Goal: Transaction & Acquisition: Purchase product/service

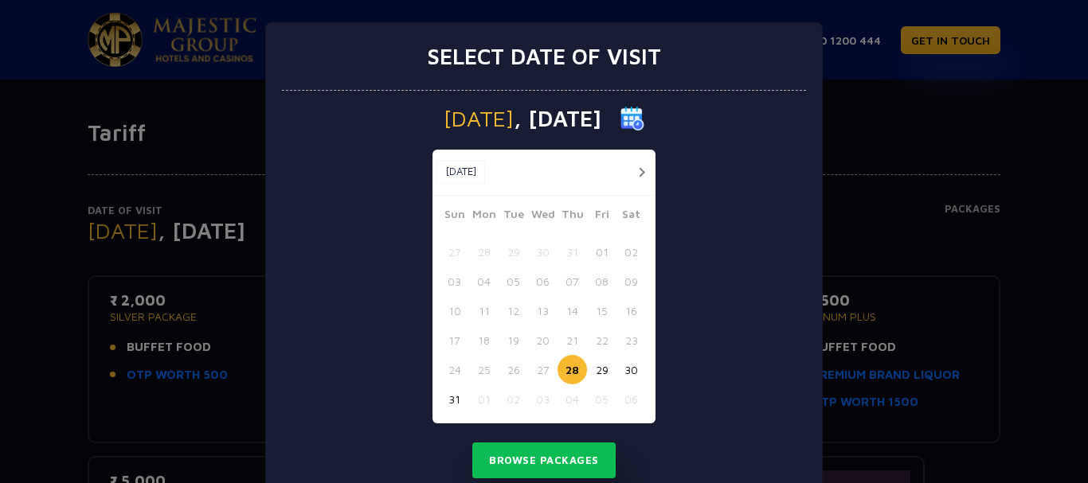
click at [573, 366] on button "28" at bounding box center [571, 369] width 29 height 29
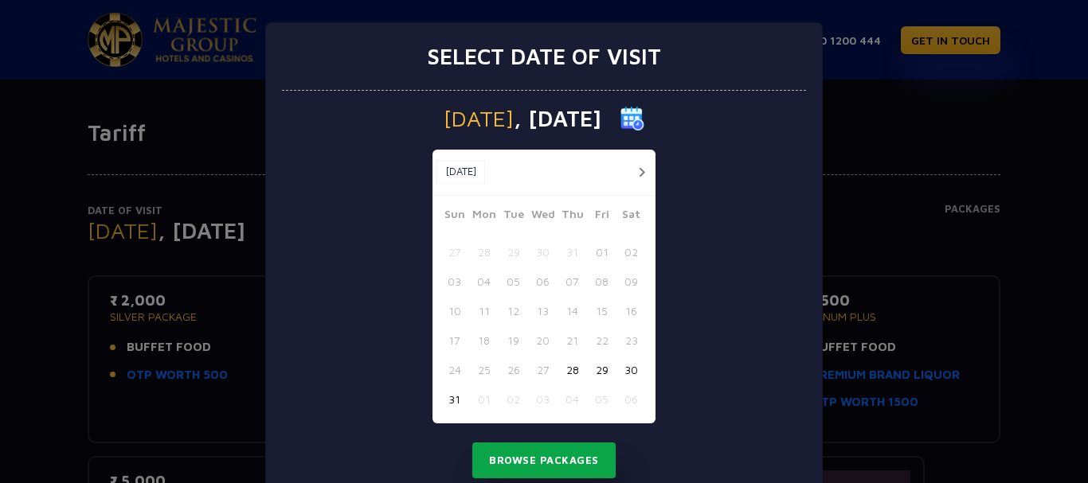
click at [546, 457] on button "Browse Packages" at bounding box center [543, 461] width 143 height 37
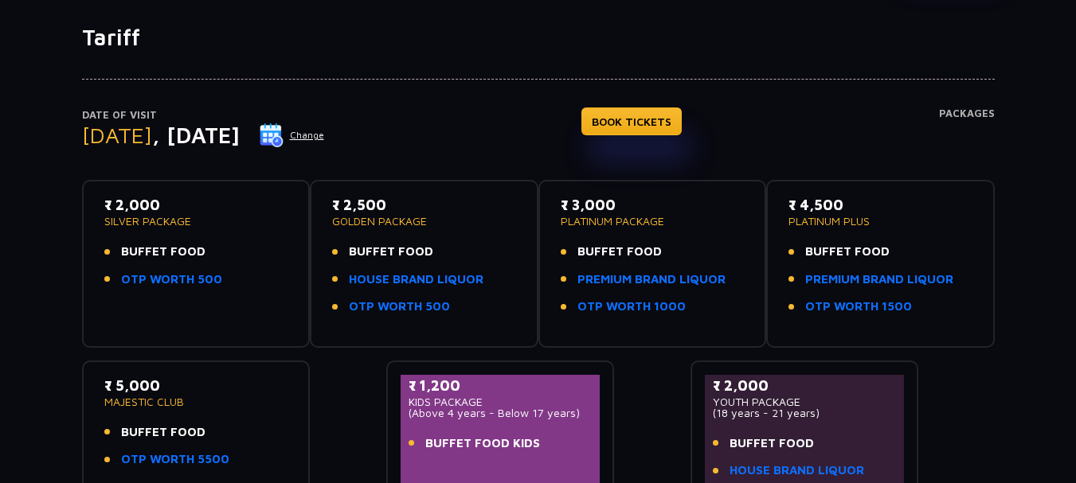
scroll to position [127, 0]
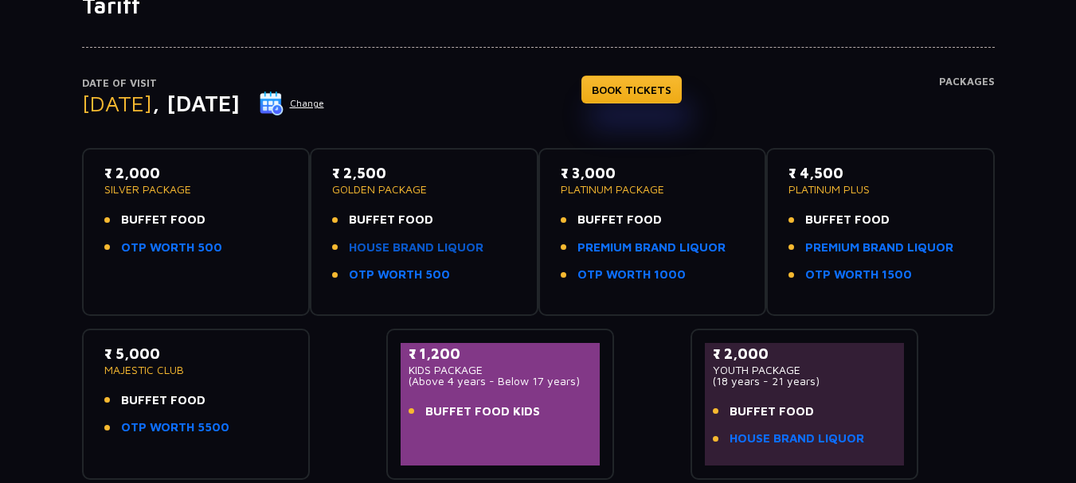
click at [381, 244] on link "HOUSE BRAND LIQUOR" at bounding box center [416, 248] width 135 height 18
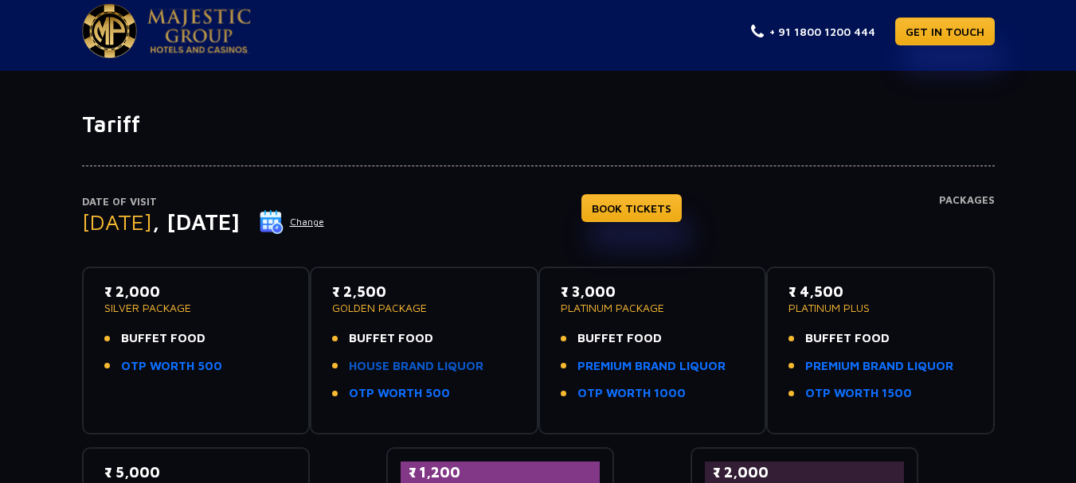
scroll to position [0, 0]
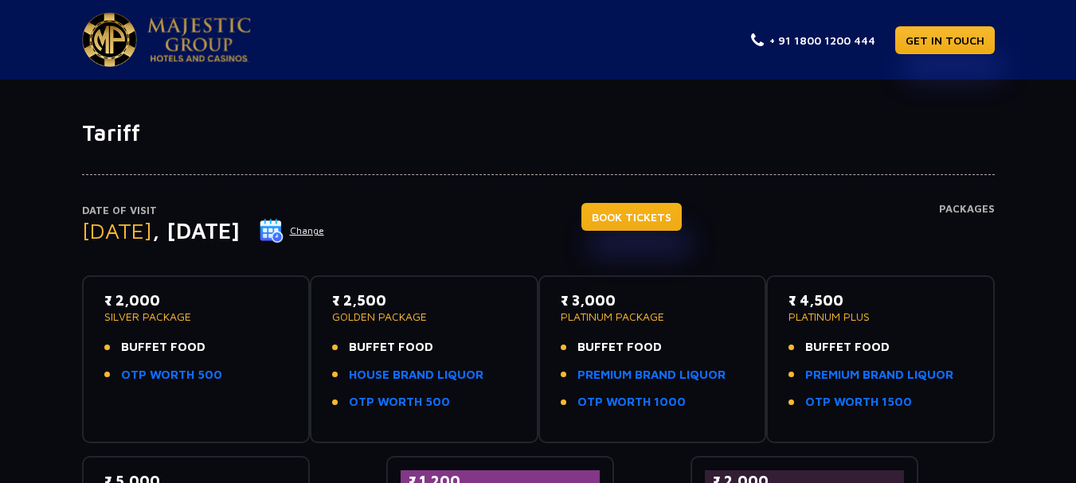
click at [672, 224] on link "BOOK TICKETS" at bounding box center [631, 217] width 100 height 28
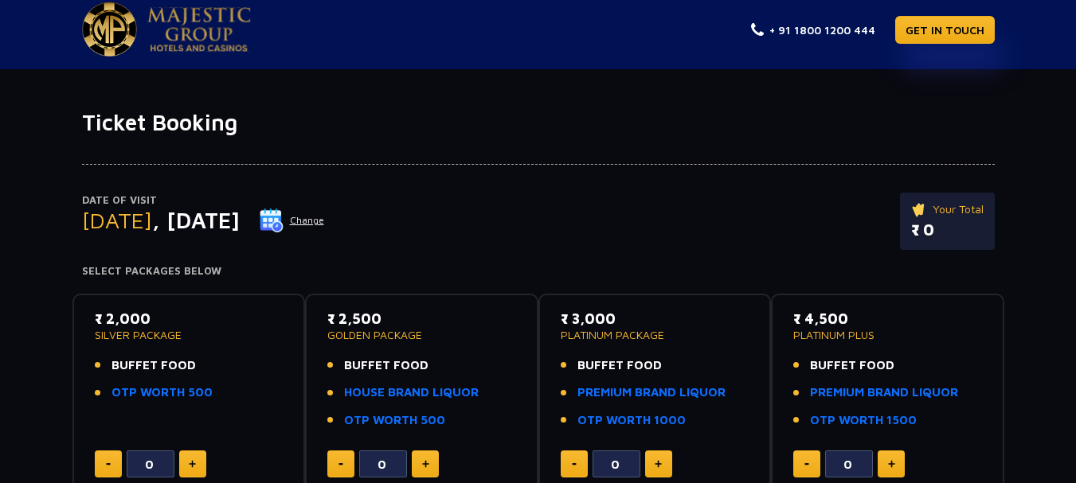
scroll to position [8, 0]
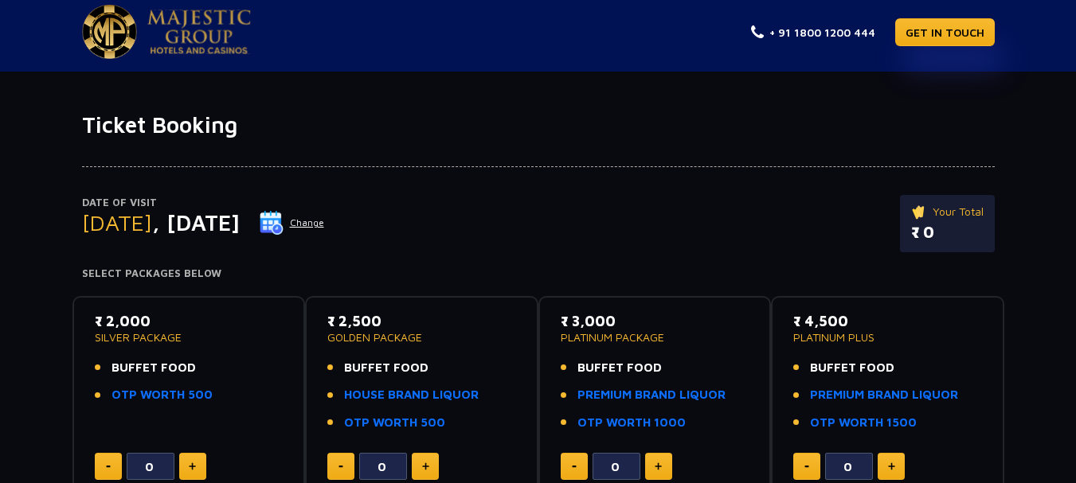
click at [325, 221] on button "Change" at bounding box center [292, 222] width 66 height 25
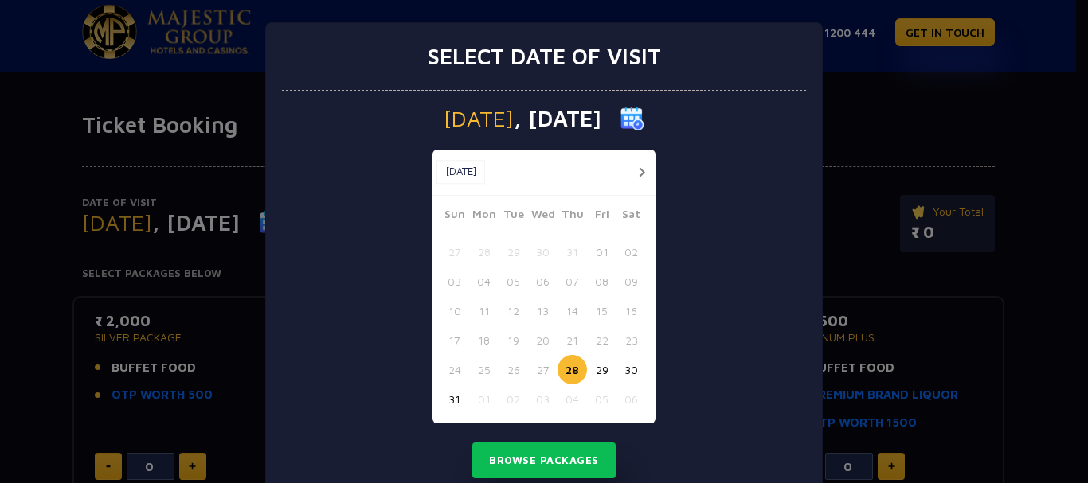
click at [596, 371] on button "29" at bounding box center [601, 369] width 29 height 29
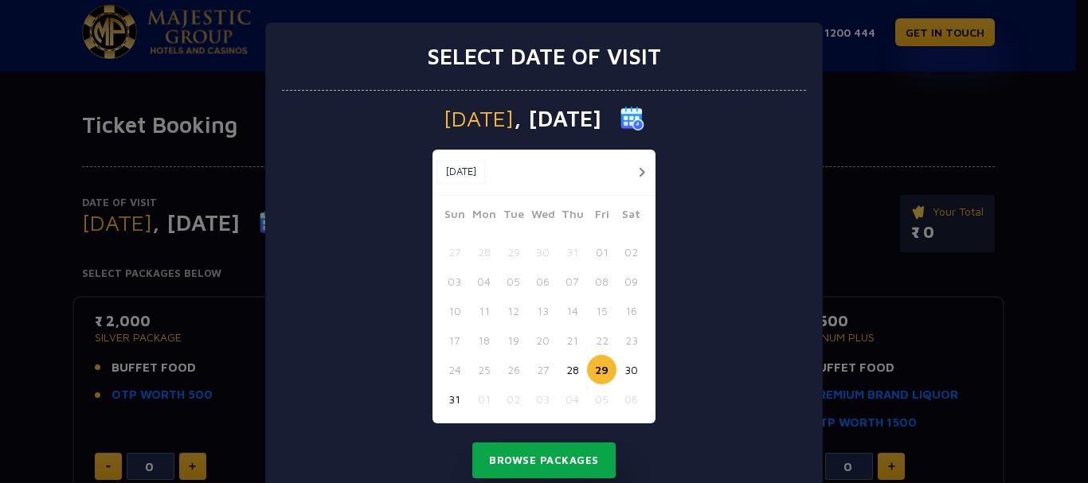
click at [541, 466] on button "Browse Packages" at bounding box center [543, 461] width 143 height 37
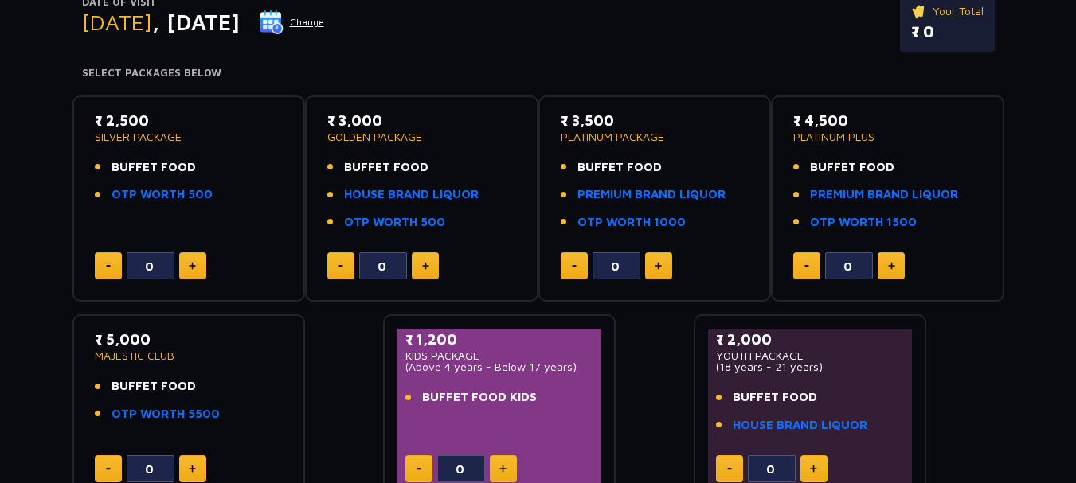
scroll to position [223, 0]
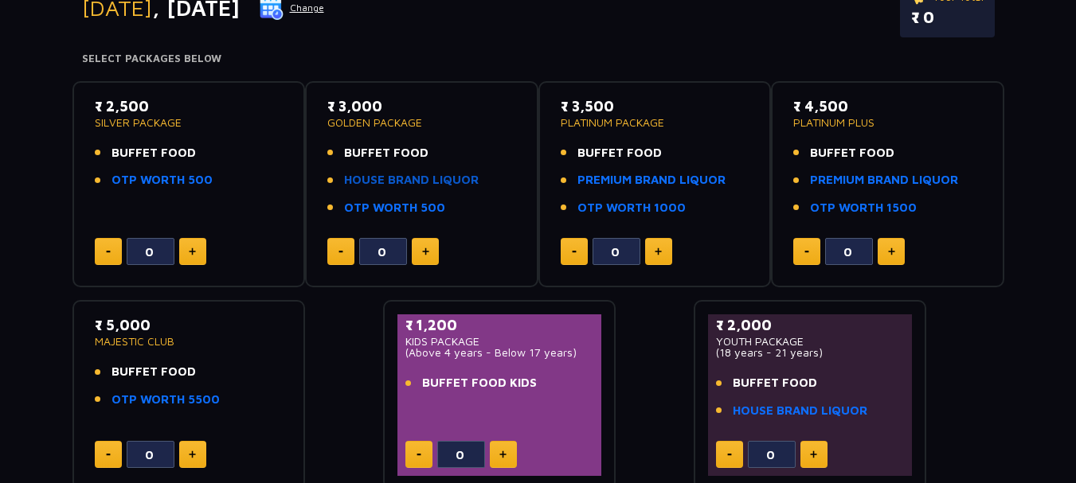
click at [459, 178] on link "HOUSE BRAND LIQUOR" at bounding box center [411, 180] width 135 height 18
type input "1"
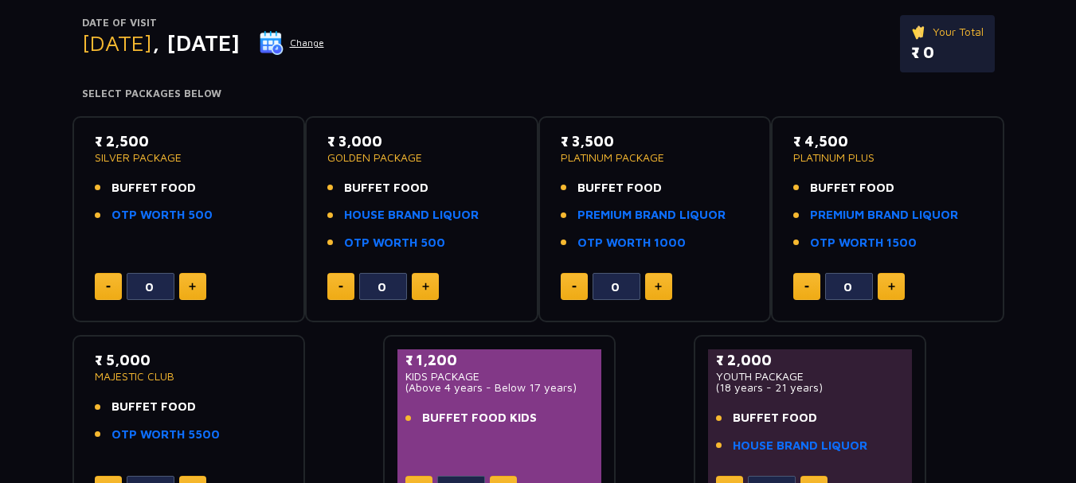
scroll to position [255, 0]
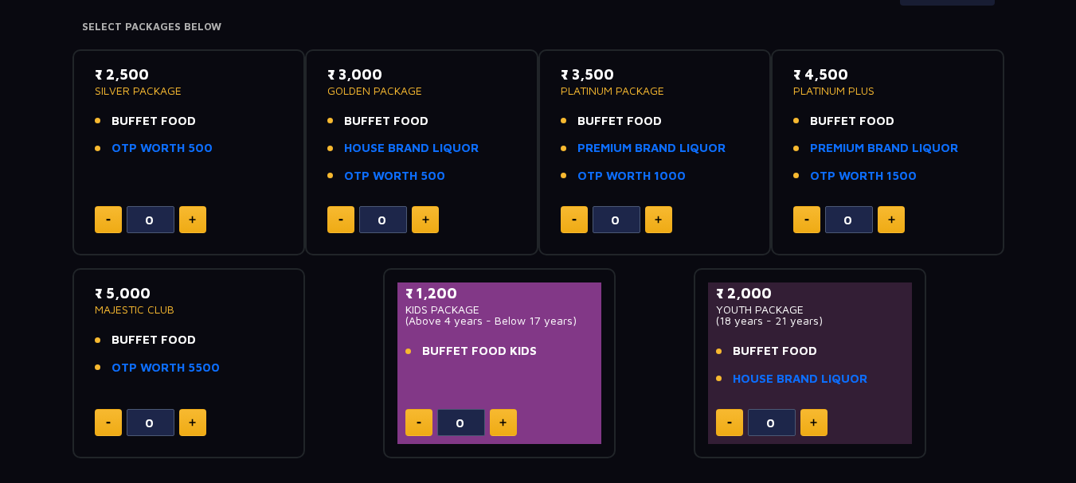
click at [661, 225] on button at bounding box center [658, 219] width 27 height 27
type input "1"
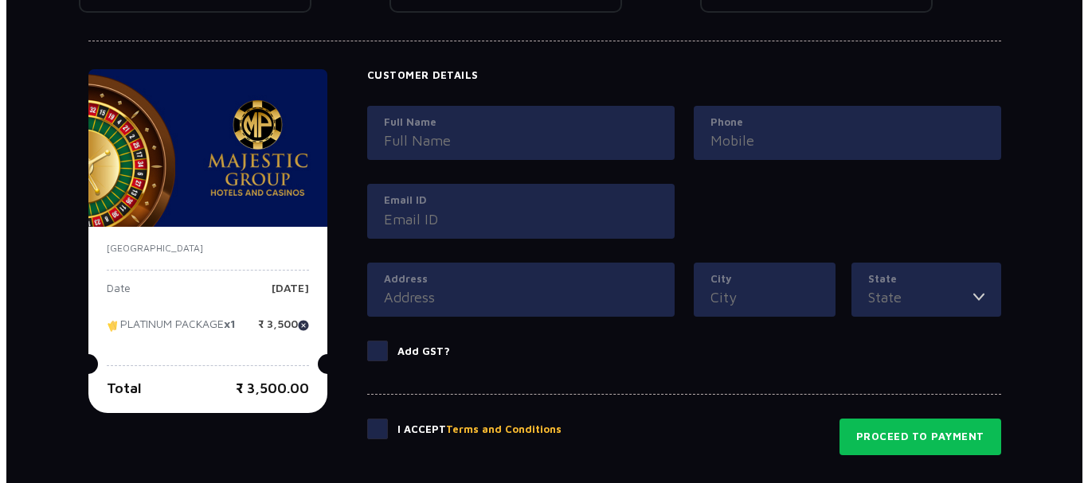
scroll to position [796, 0]
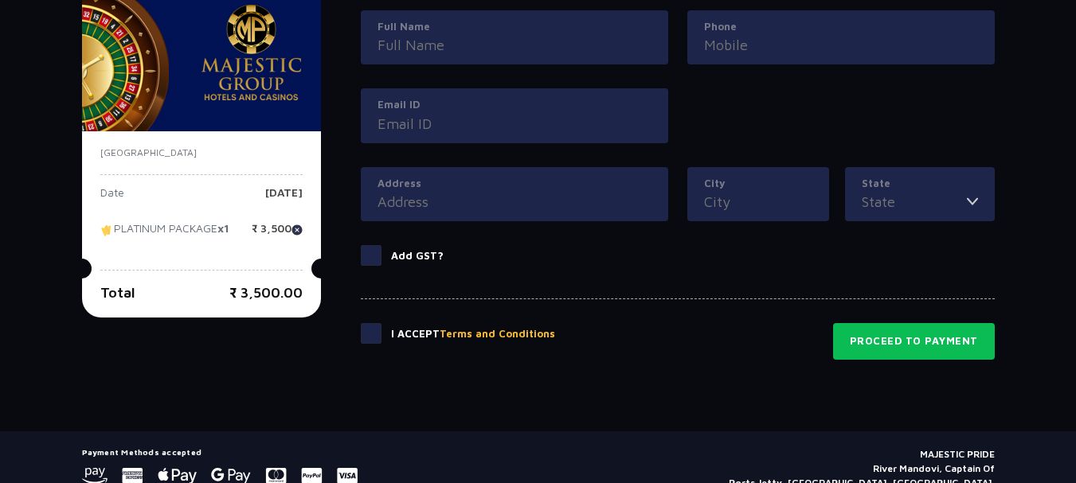
click at [526, 329] on button "Terms and Conditions" at bounding box center [497, 335] width 115 height 16
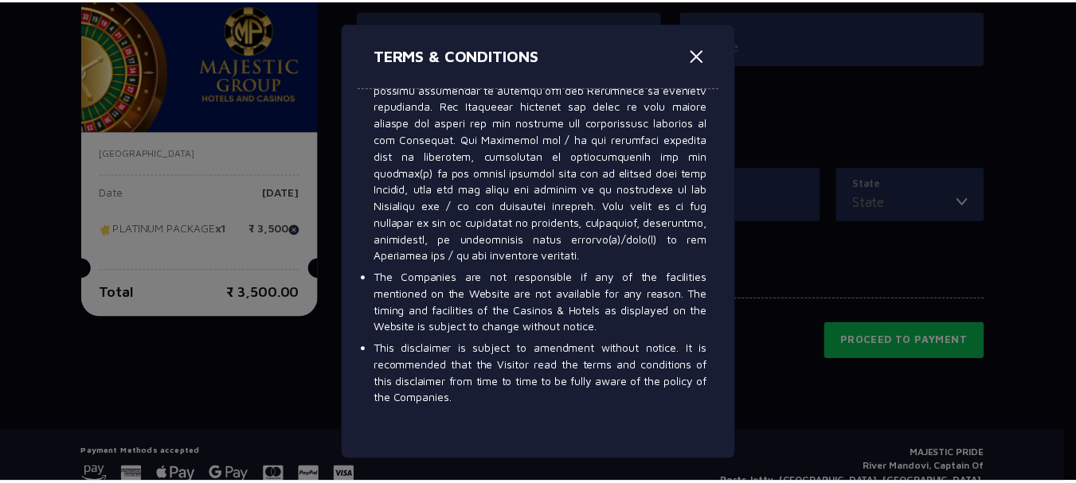
scroll to position [9897, 0]
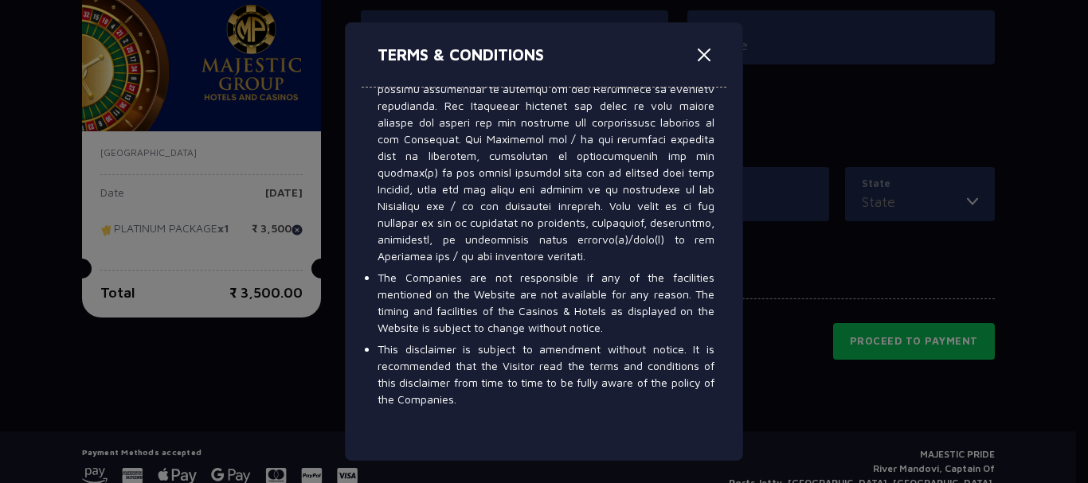
click at [819, 392] on div "TERMS & CONDITIONS Right to admission is reserved with the management. Entry to…" at bounding box center [544, 241] width 1088 height 483
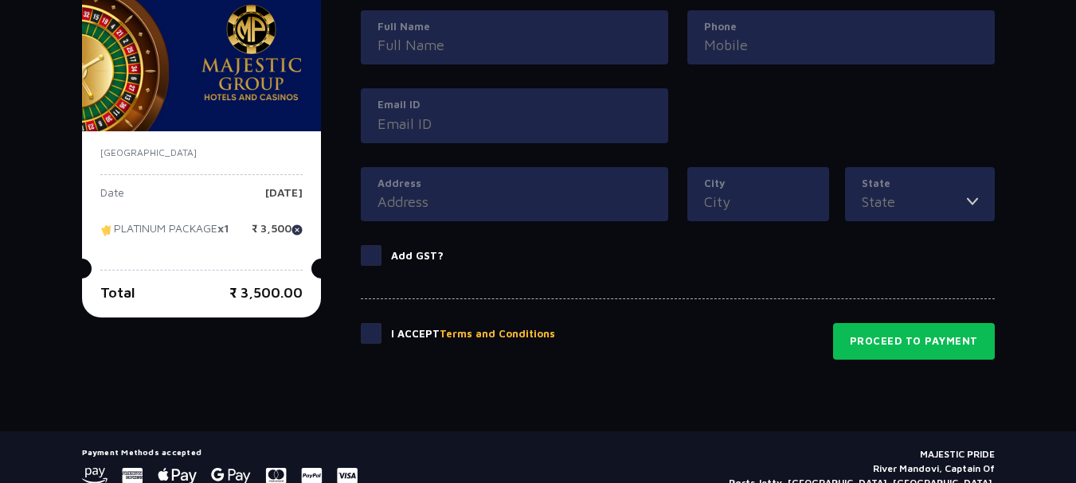
click at [370, 327] on span at bounding box center [371, 333] width 21 height 21
click at [0, 0] on input "checkbox" at bounding box center [0, 0] width 0 height 0
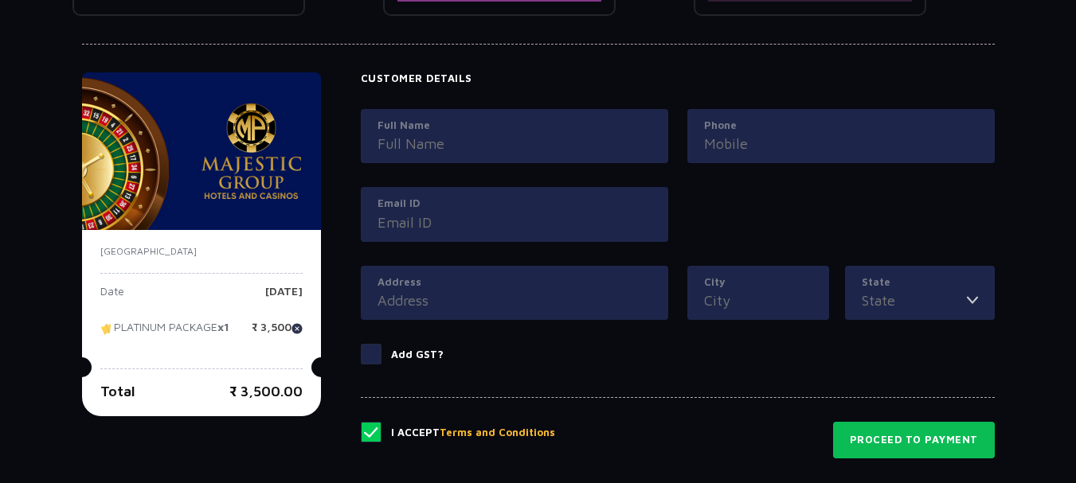
scroll to position [796, 0]
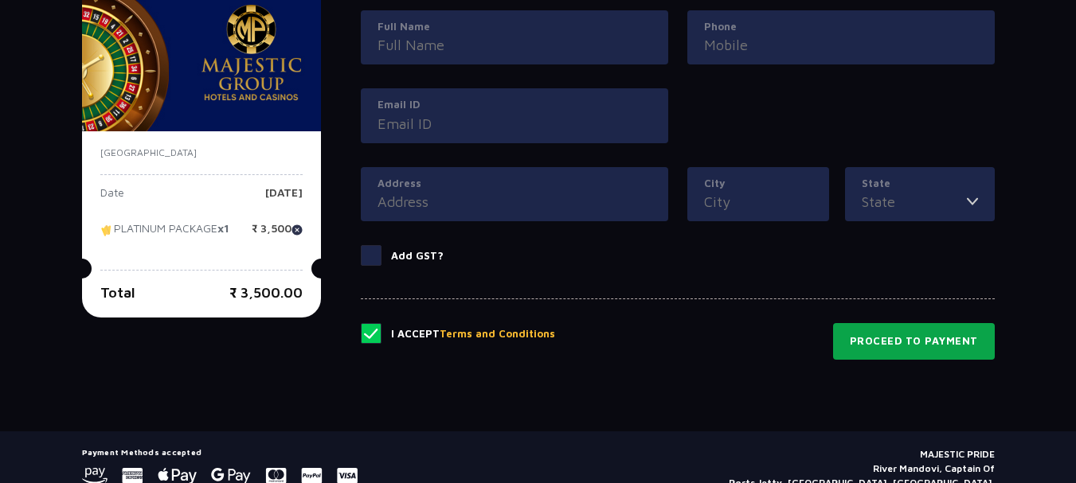
click at [907, 336] on button "Proceed to Payment" at bounding box center [914, 341] width 162 height 37
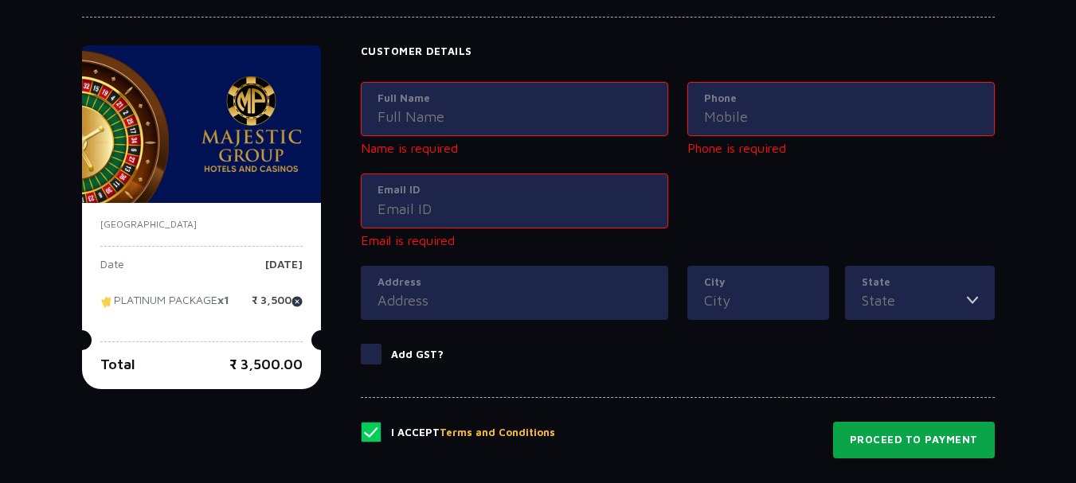
scroll to position [726, 0]
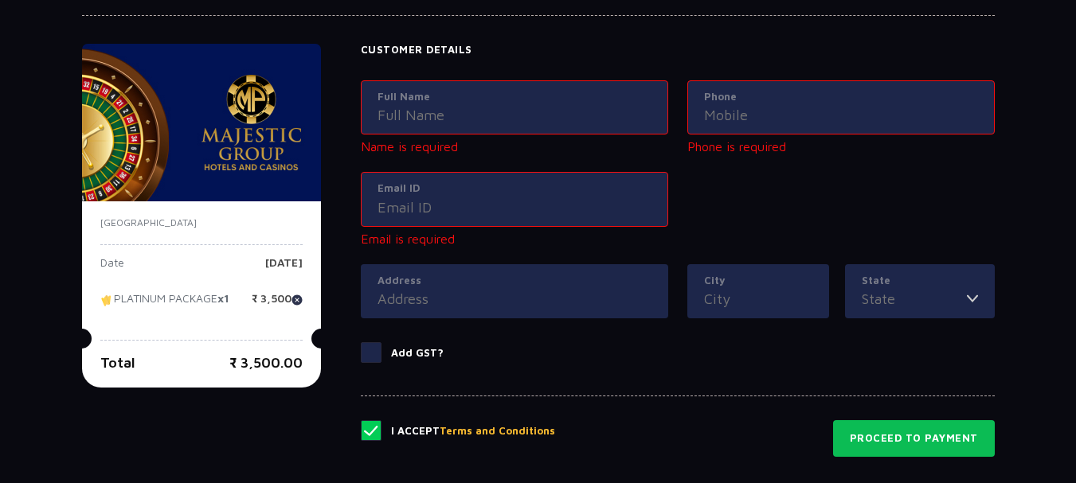
click at [507, 84] on div "Full Name" at bounding box center [514, 107] width 307 height 55
click at [489, 112] on input "Full Name" at bounding box center [514, 115] width 274 height 22
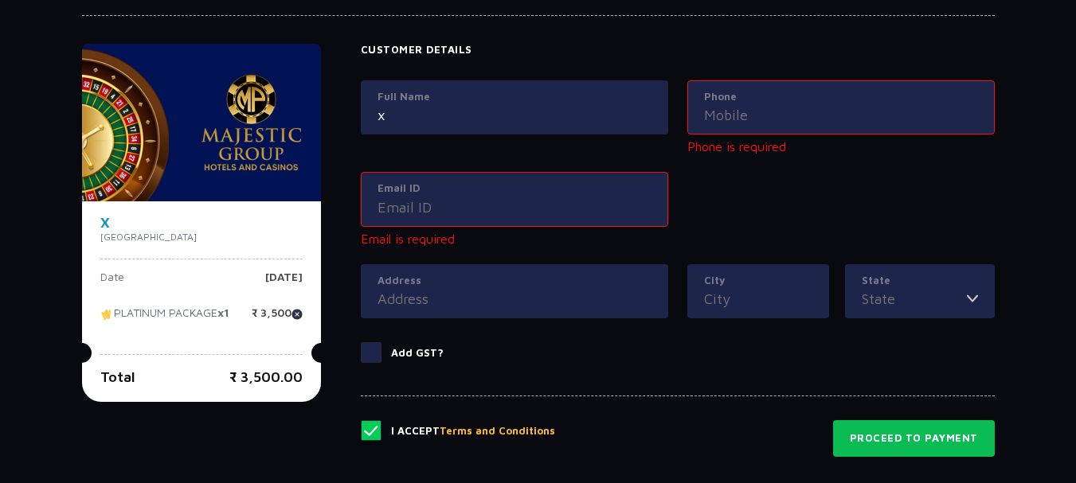
type input "x"
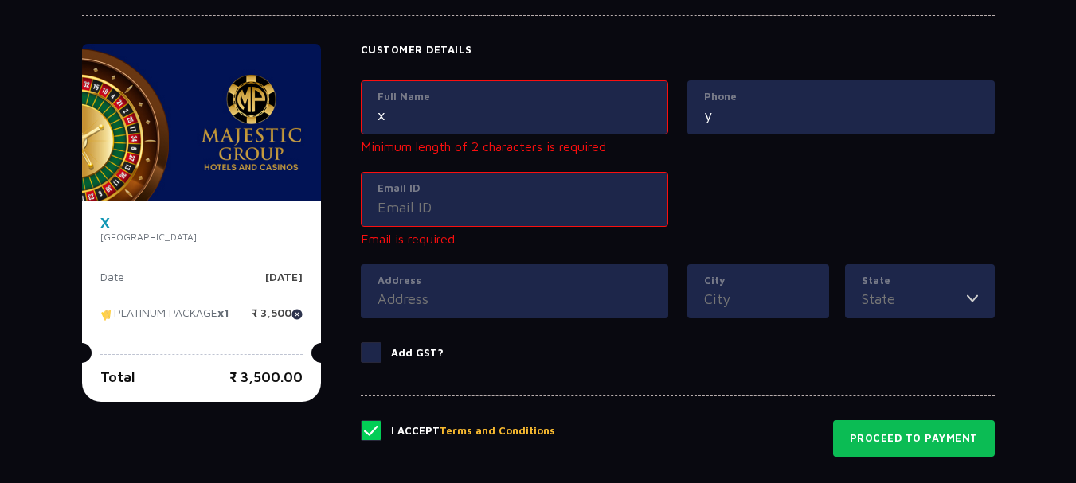
type input "y"
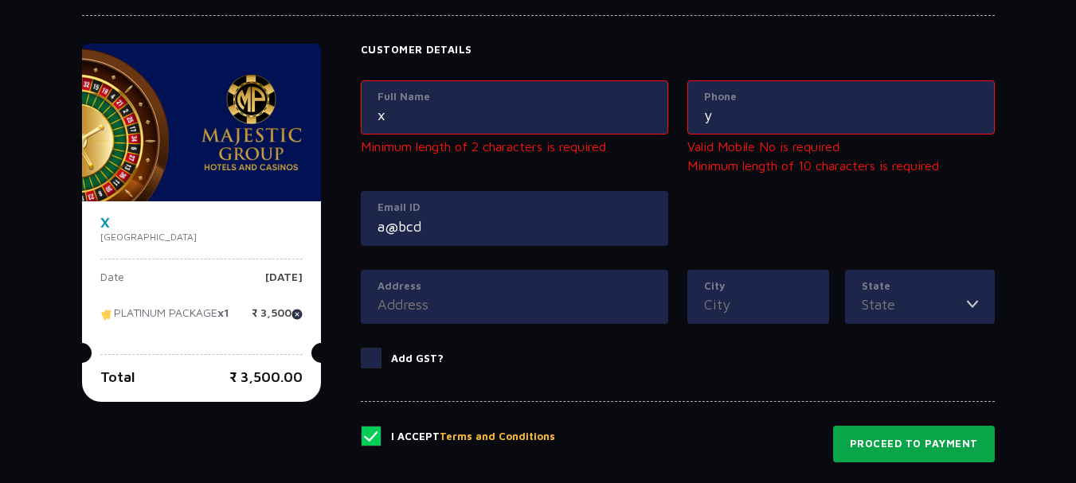
type input "a@bcd"
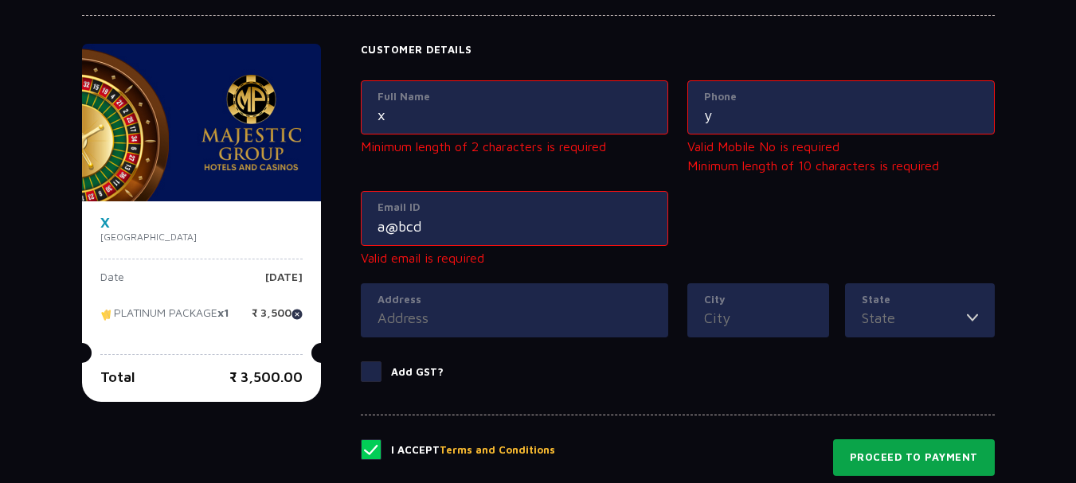
click at [895, 447] on button "Proceed to Payment" at bounding box center [914, 458] width 162 height 37
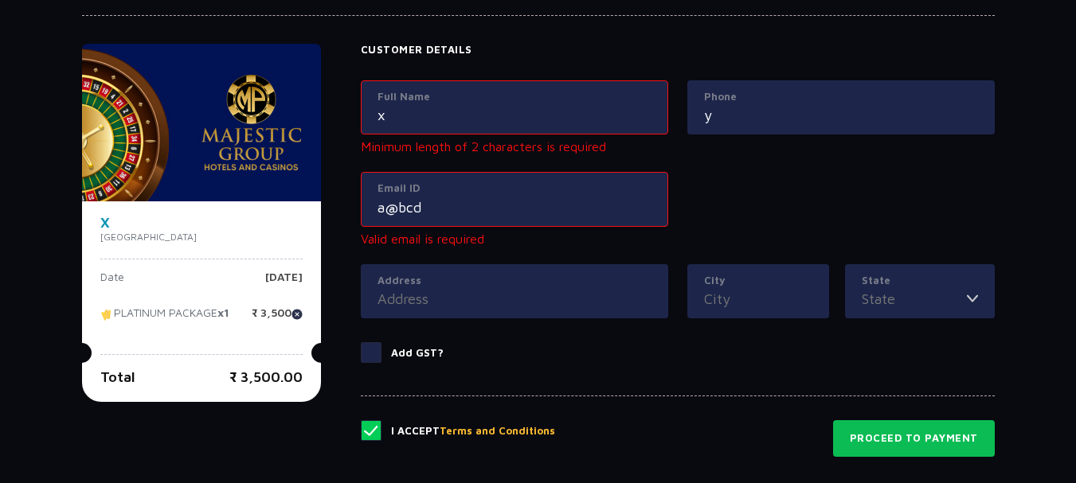
click at [790, 110] on input "y" at bounding box center [841, 115] width 274 height 22
type input "9999999999"
click at [755, 377] on div "Customer Details Full Name x Minimum length of 2 characters is required Phone […" at bounding box center [678, 213] width 634 height 338
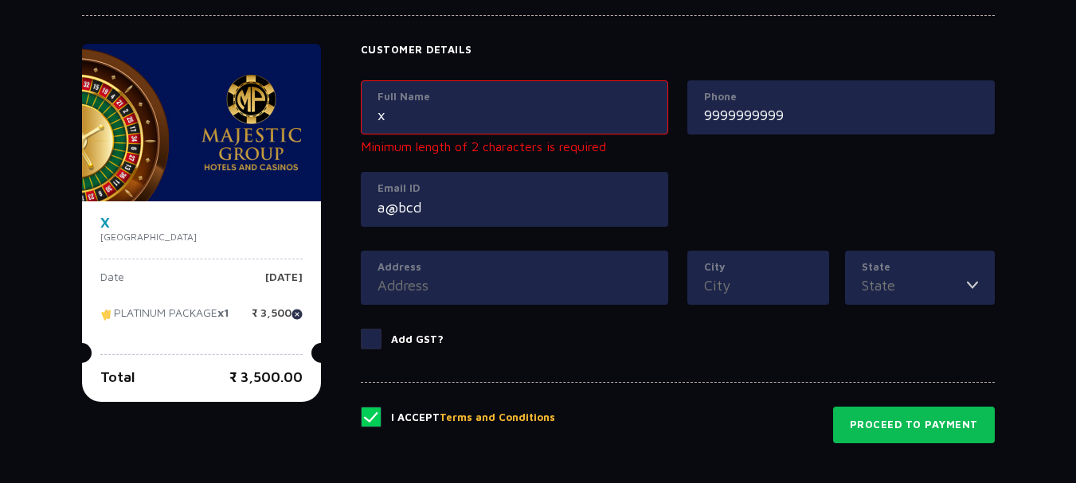
click at [527, 204] on input "a@bcd" at bounding box center [514, 208] width 274 height 22
click at [398, 123] on input "x" at bounding box center [514, 115] width 274 height 22
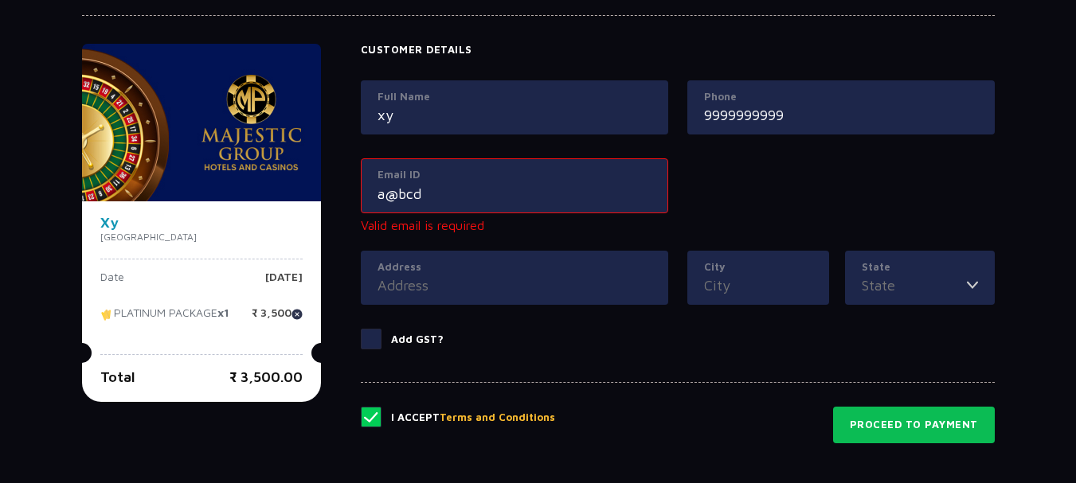
type input "xy"
click at [467, 204] on input "a@bcd" at bounding box center [514, 194] width 274 height 22
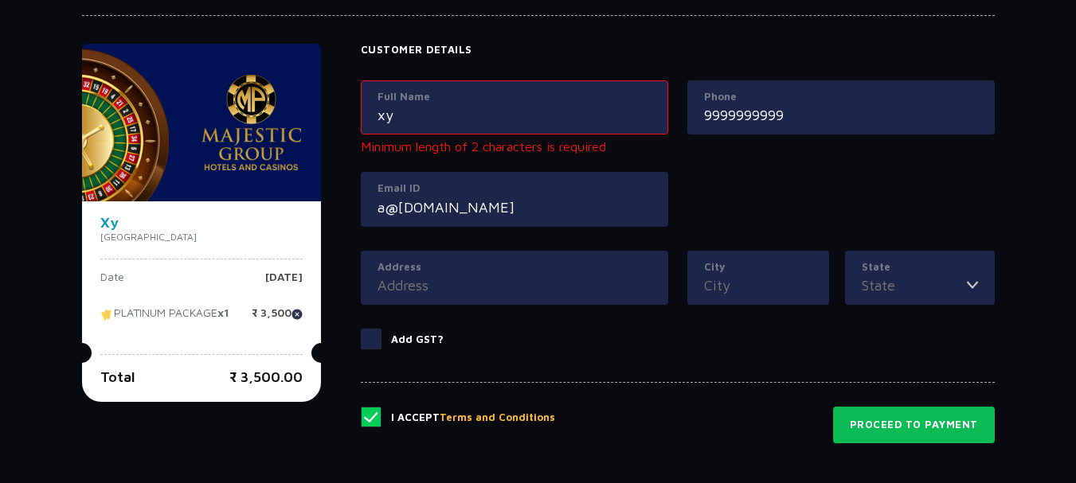
type input "a@[DOMAIN_NAME]"
click at [555, 382] on div "I Accept Terms and Conditions Proceed to Payment" at bounding box center [678, 412] width 634 height 61
click at [793, 180] on div "Full Name xy Minimum length of 2 characters is required Phone [PHONE_NUMBER] Em…" at bounding box center [677, 165] width 653 height 170
click at [889, 440] on button "Proceed to Payment" at bounding box center [914, 425] width 162 height 37
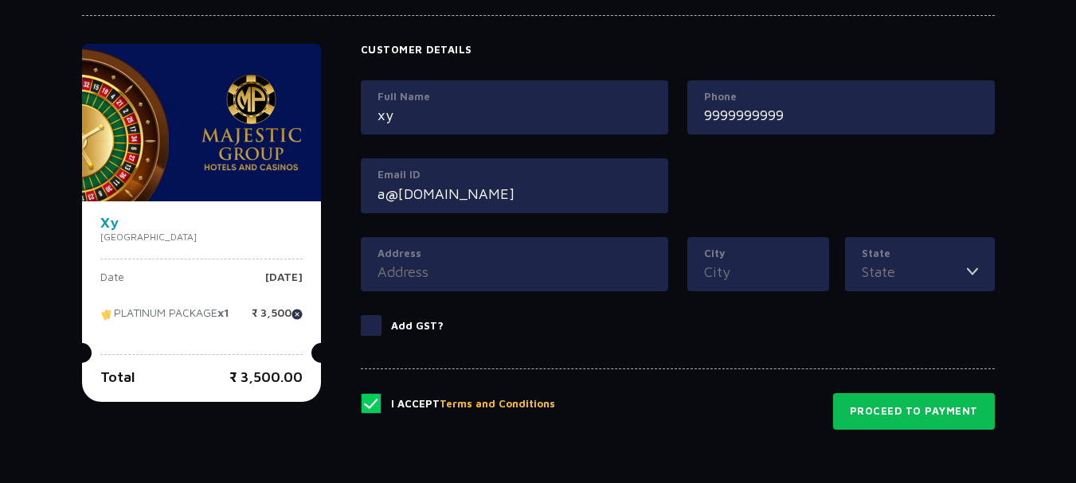
click at [556, 122] on input "xy" at bounding box center [514, 115] width 274 height 22
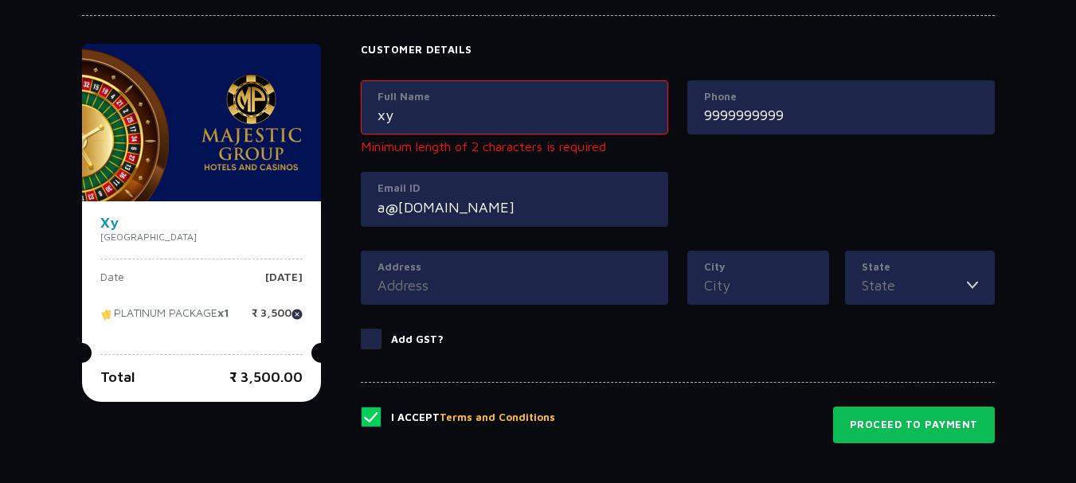
click at [615, 388] on div "I Accept Terms and Conditions Proceed to Payment" at bounding box center [678, 412] width 634 height 61
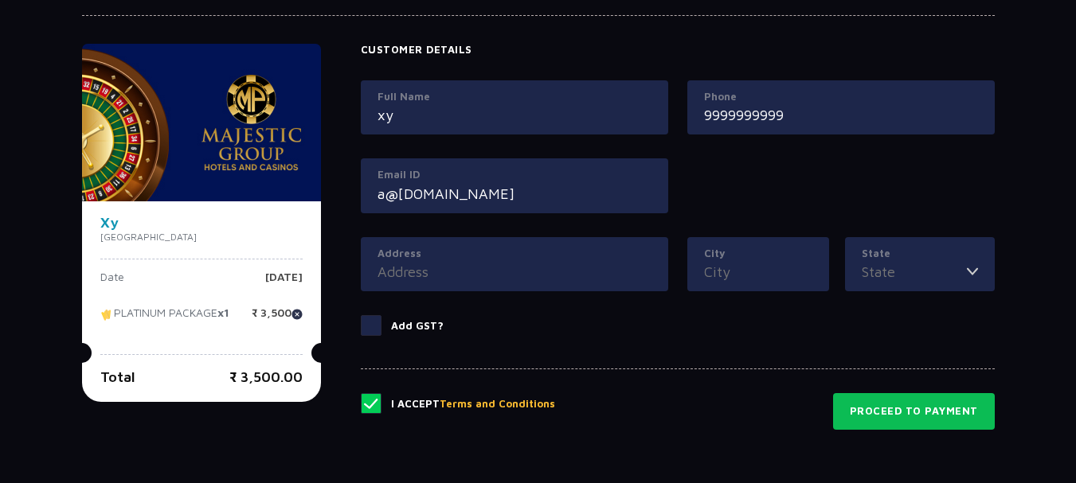
click at [528, 116] on input "xy" at bounding box center [514, 115] width 274 height 22
type input "xyz"
click at [605, 323] on label "Add GST?" at bounding box center [678, 325] width 634 height 21
click at [0, 0] on input "Add GST?" at bounding box center [0, 0] width 0 height 0
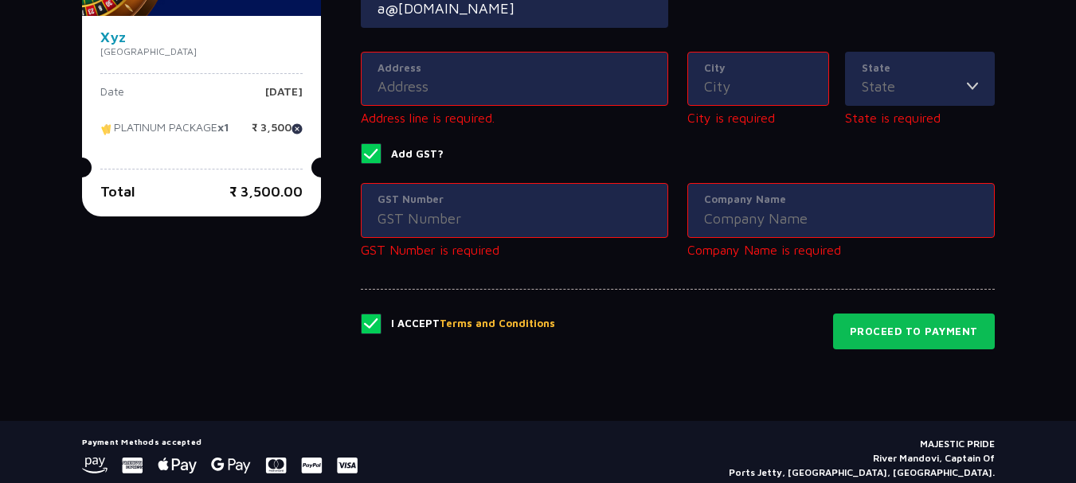
scroll to position [915, 0]
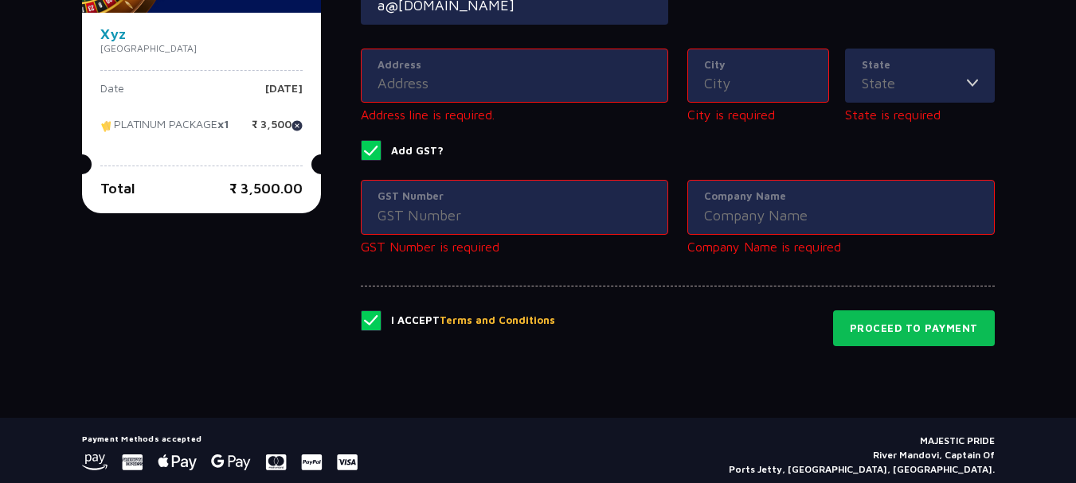
click at [371, 150] on span at bounding box center [371, 150] width 21 height 21
click at [0, 0] on input "Add GST?" at bounding box center [0, 0] width 0 height 0
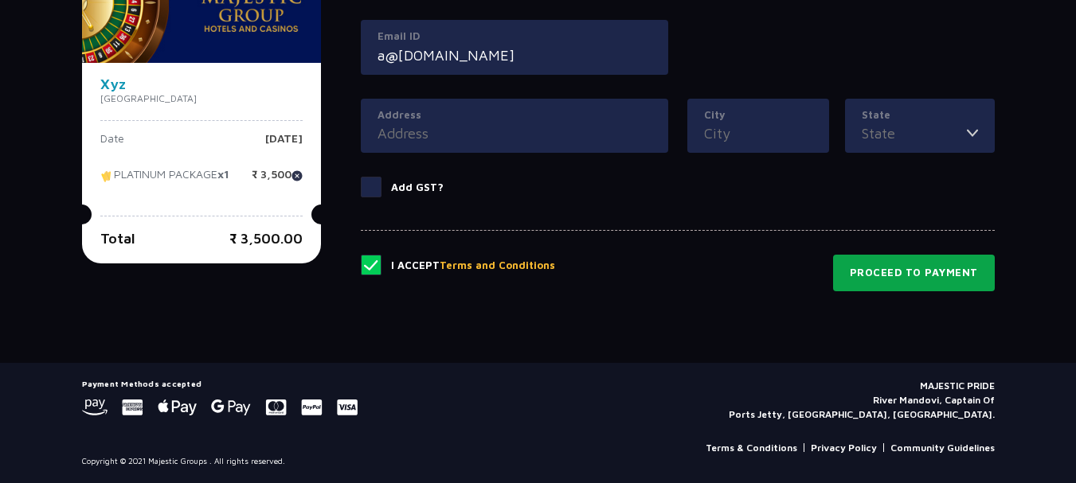
click at [894, 269] on button "Proceed to Payment" at bounding box center [914, 273] width 162 height 37
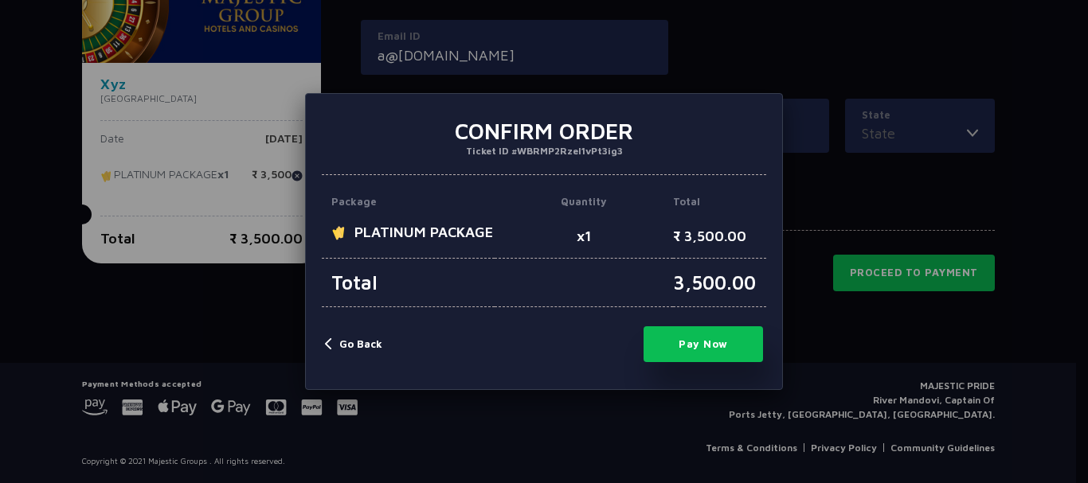
click at [720, 347] on button "Pay Now" at bounding box center [702, 345] width 119 height 36
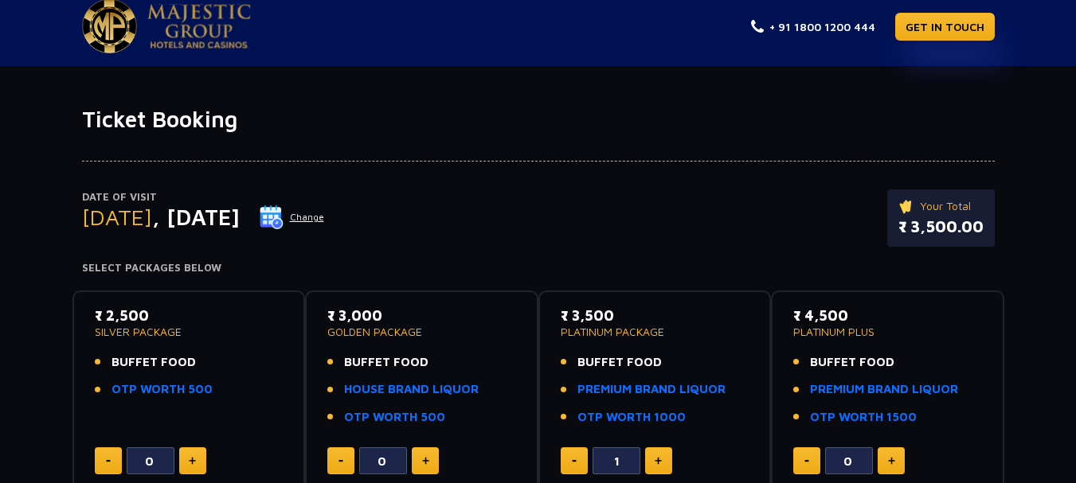
scroll to position [0, 0]
